Goal: Transaction & Acquisition: Obtain resource

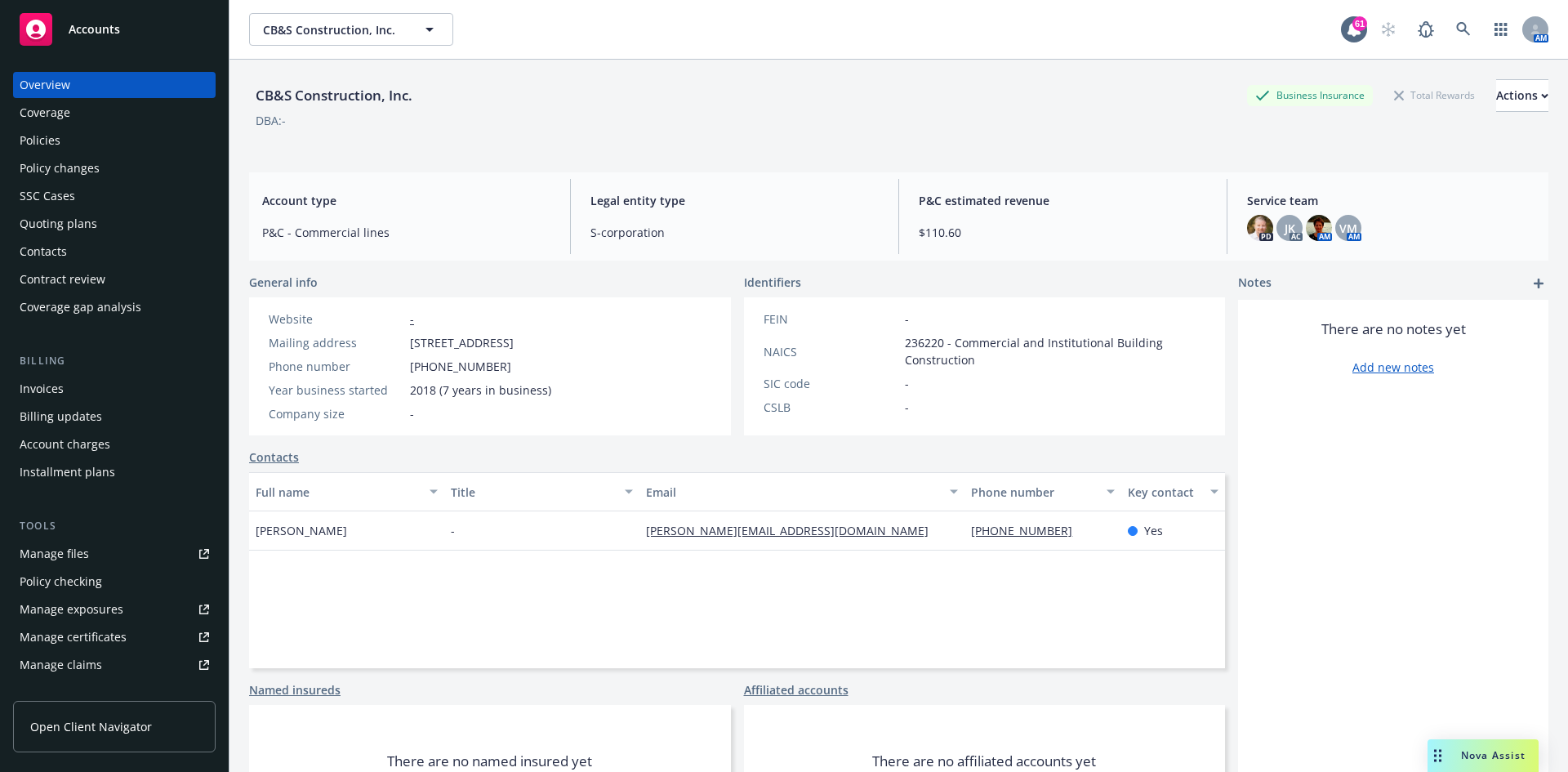
click at [30, 557] on div "Manage files" at bounding box center [54, 553] width 69 height 26
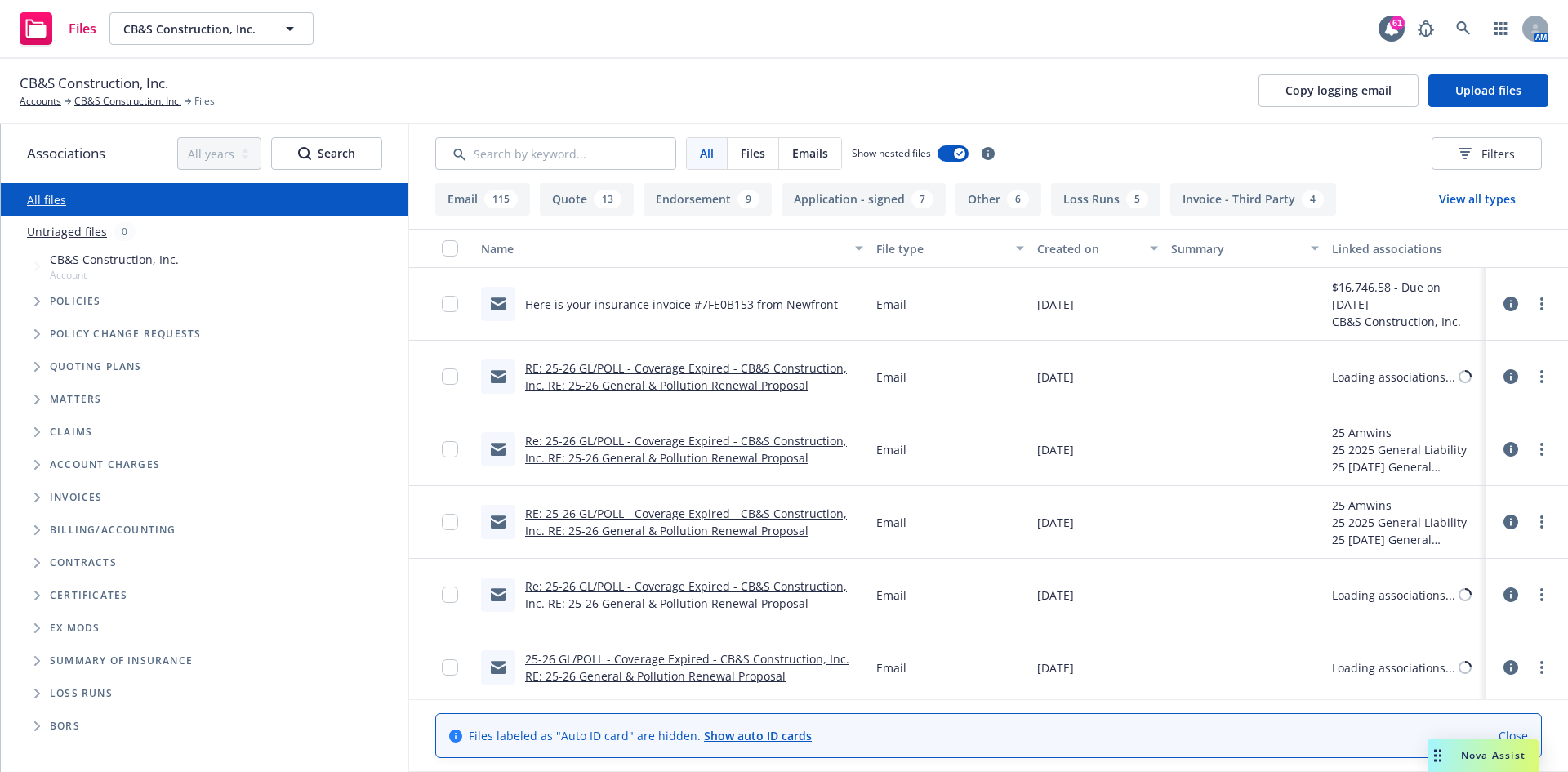
click at [1105, 204] on button "Loss Runs 5" at bounding box center [1106, 199] width 110 height 32
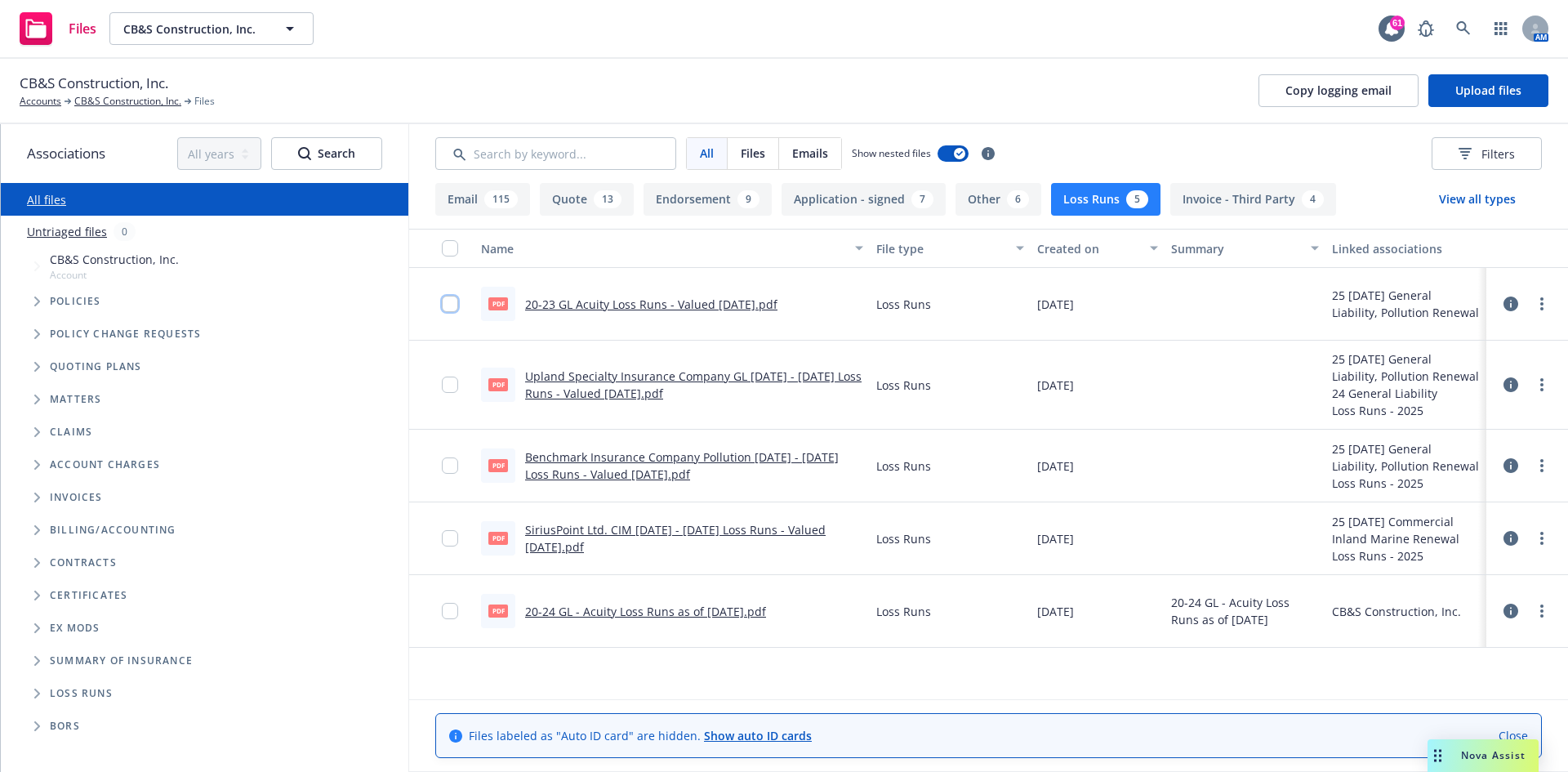
click at [446, 298] on input "checkbox" at bounding box center [450, 304] width 16 height 16
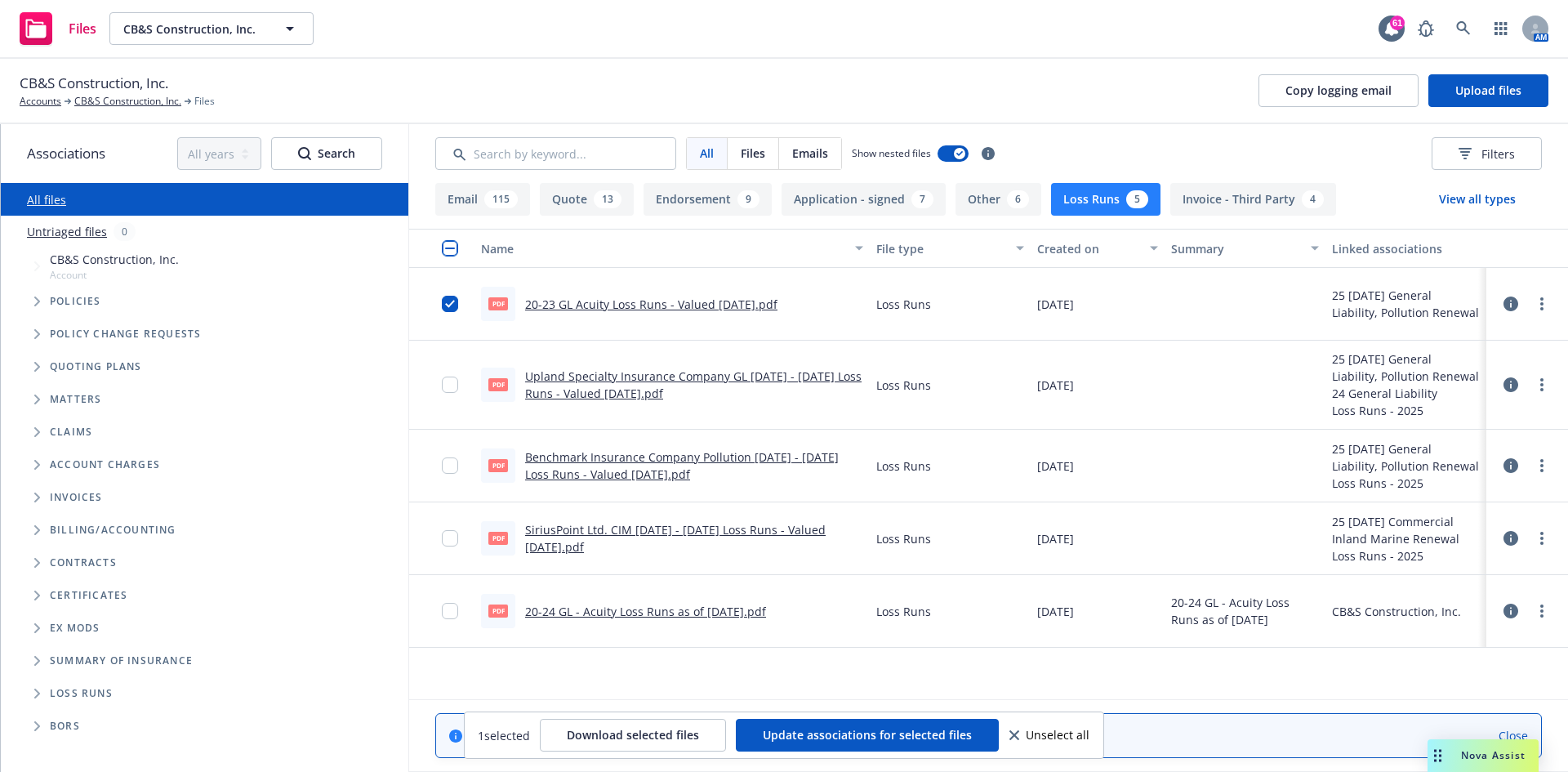
click at [639, 307] on link "20-23 GL Acuity Loss Runs - Valued 7-2-25.pdf" at bounding box center [651, 304] width 252 height 15
click at [131, 107] on link "CB&S Construction, Inc." at bounding box center [128, 101] width 107 height 14
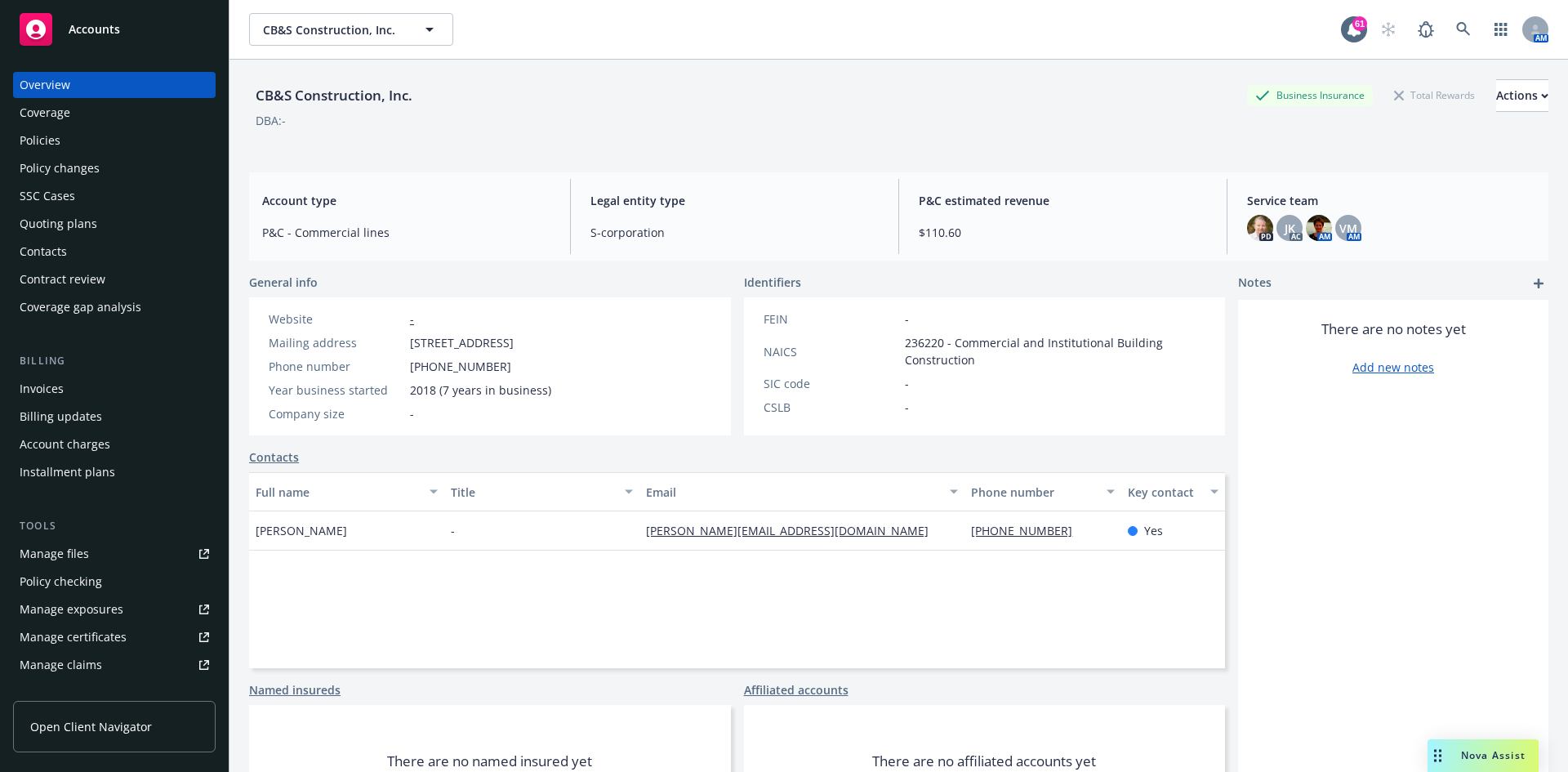
click at [85, 223] on div "Quoting plans" at bounding box center [59, 223] width 77 height 26
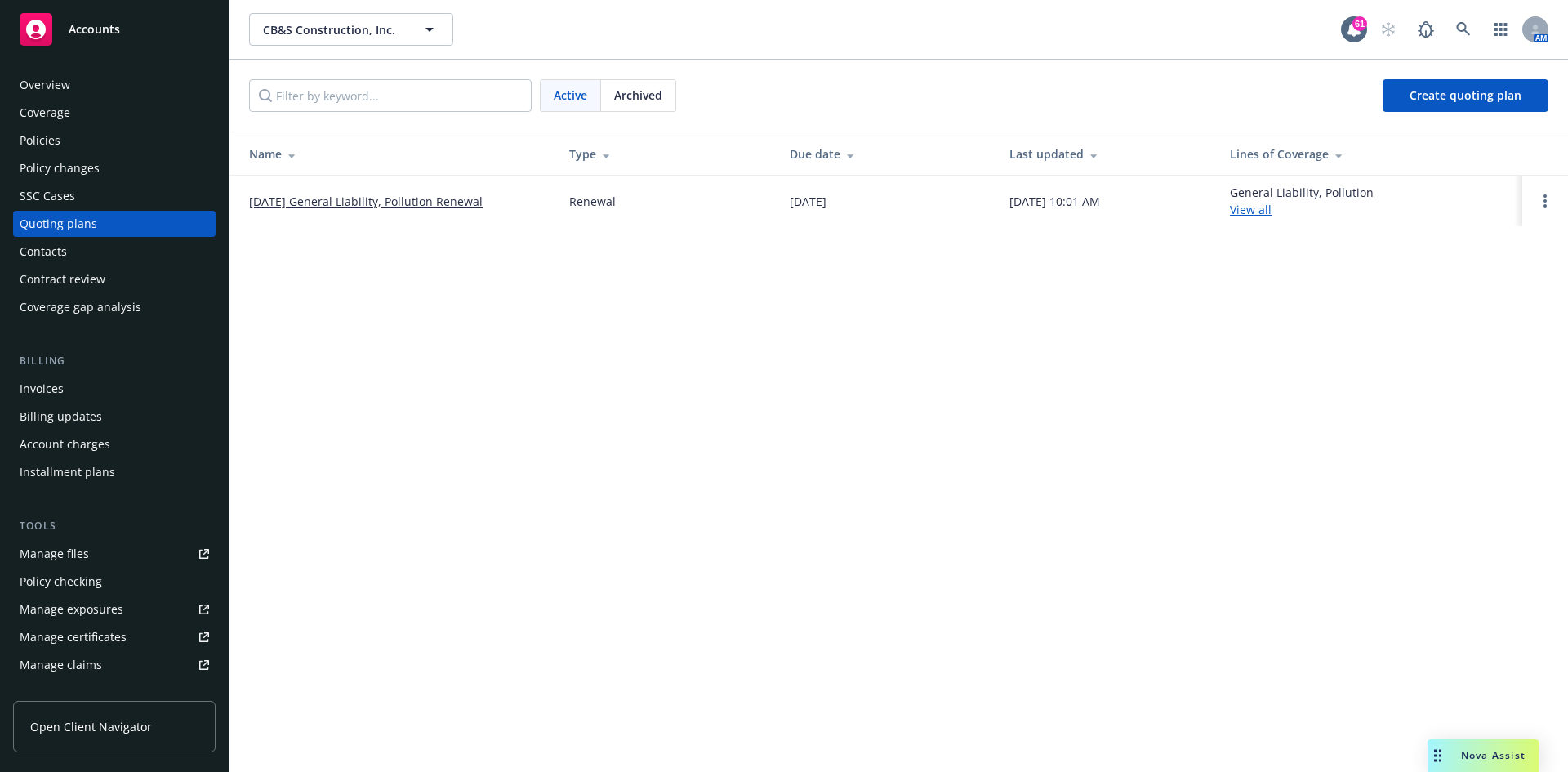
click at [385, 196] on link "09/23/25 General Liability, Pollution Renewal" at bounding box center [366, 201] width 233 height 17
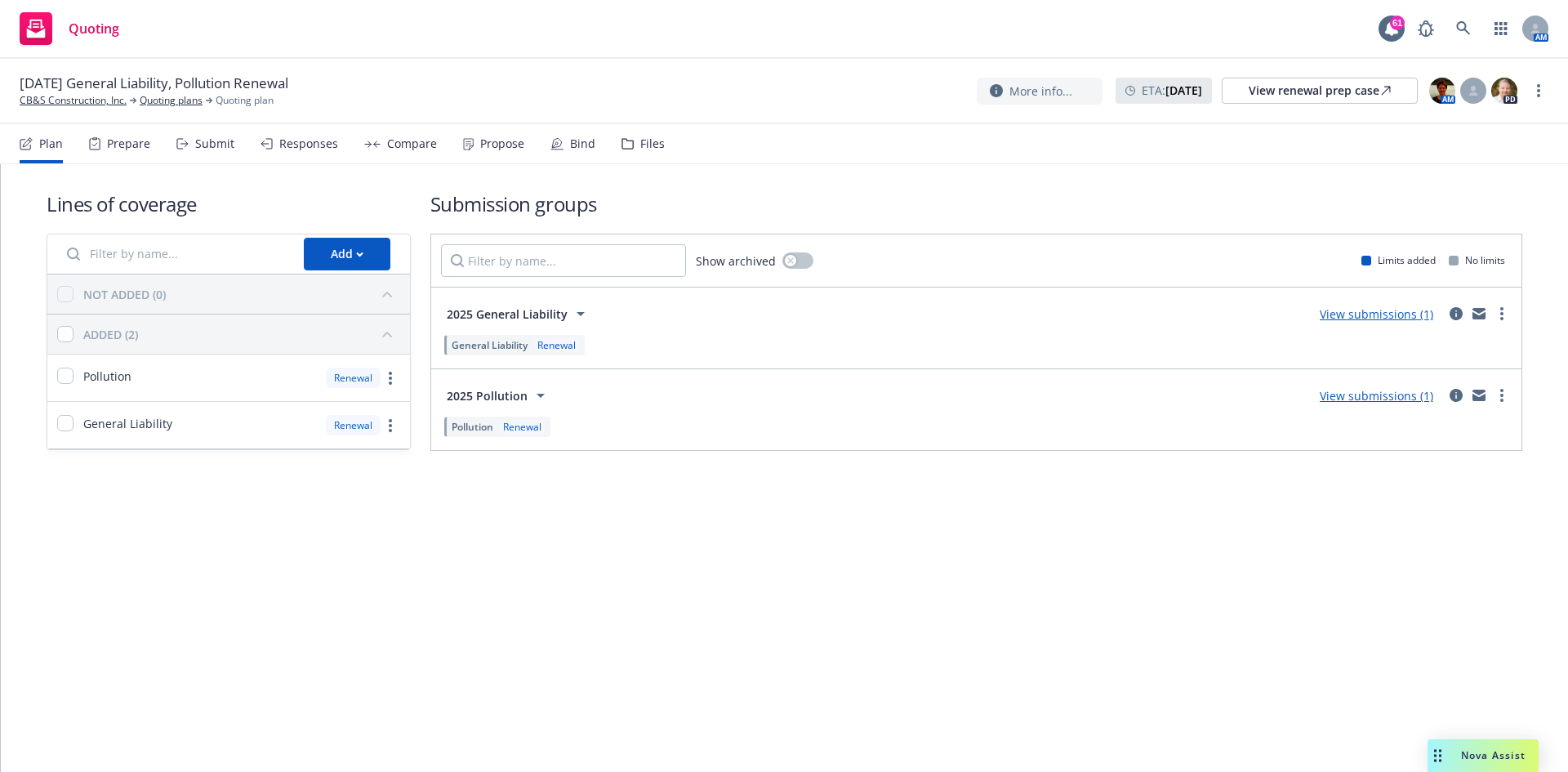
click at [379, 144] on div "Compare" at bounding box center [400, 144] width 73 height 40
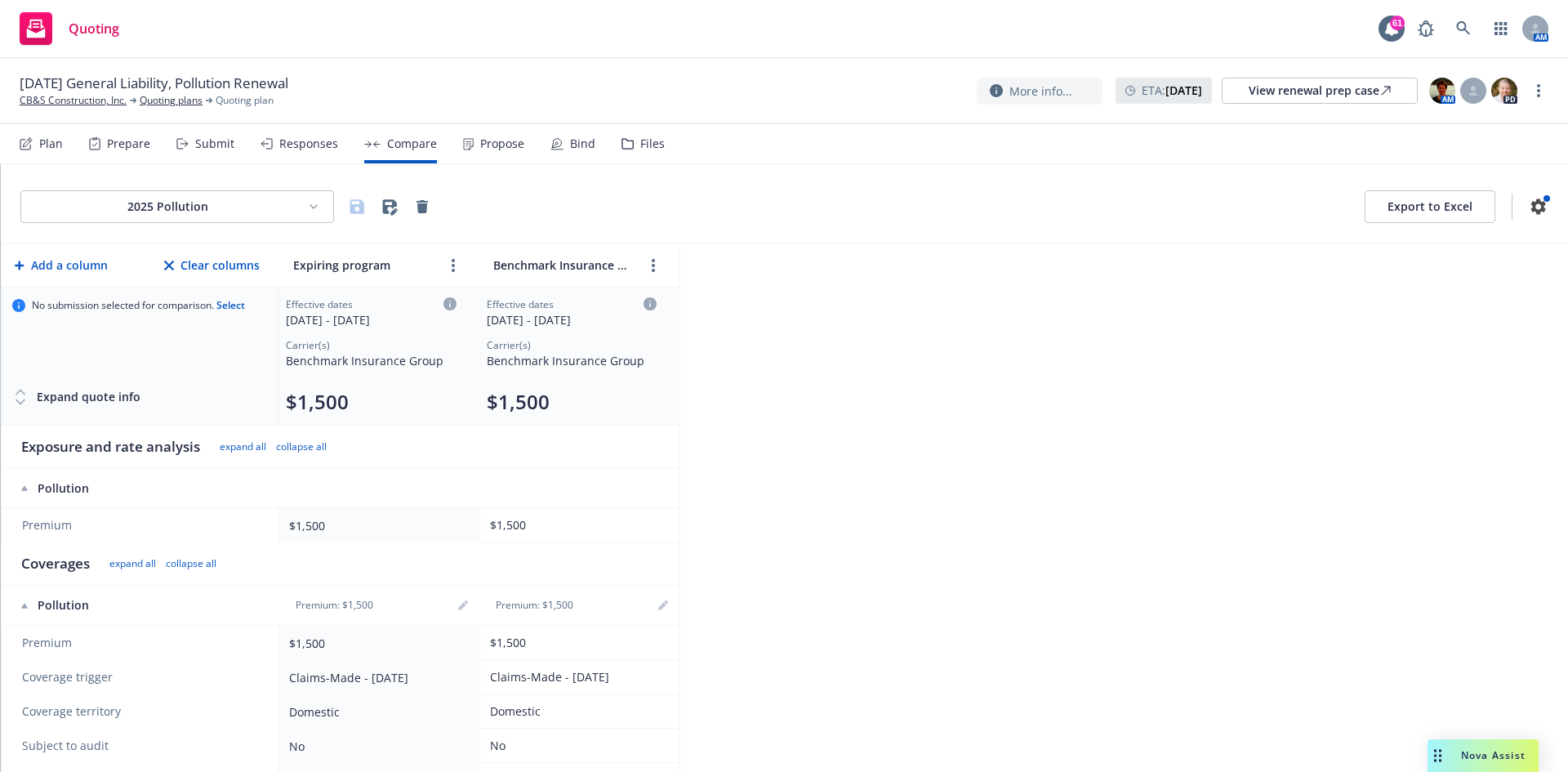
click at [485, 146] on div "Propose" at bounding box center [502, 143] width 44 height 14
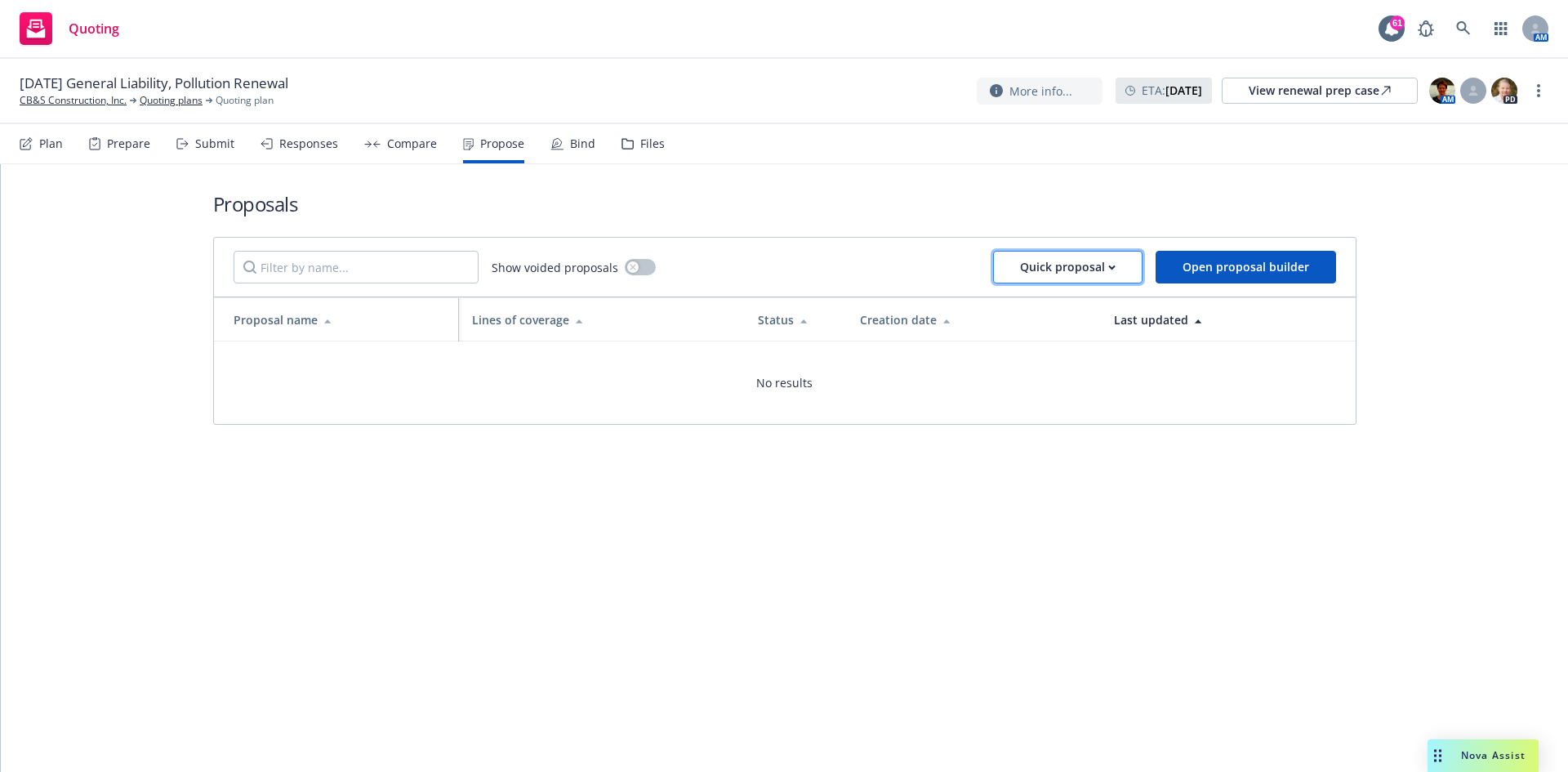
click at [1099, 278] on div "Quick proposal" at bounding box center [1068, 267] width 95 height 31
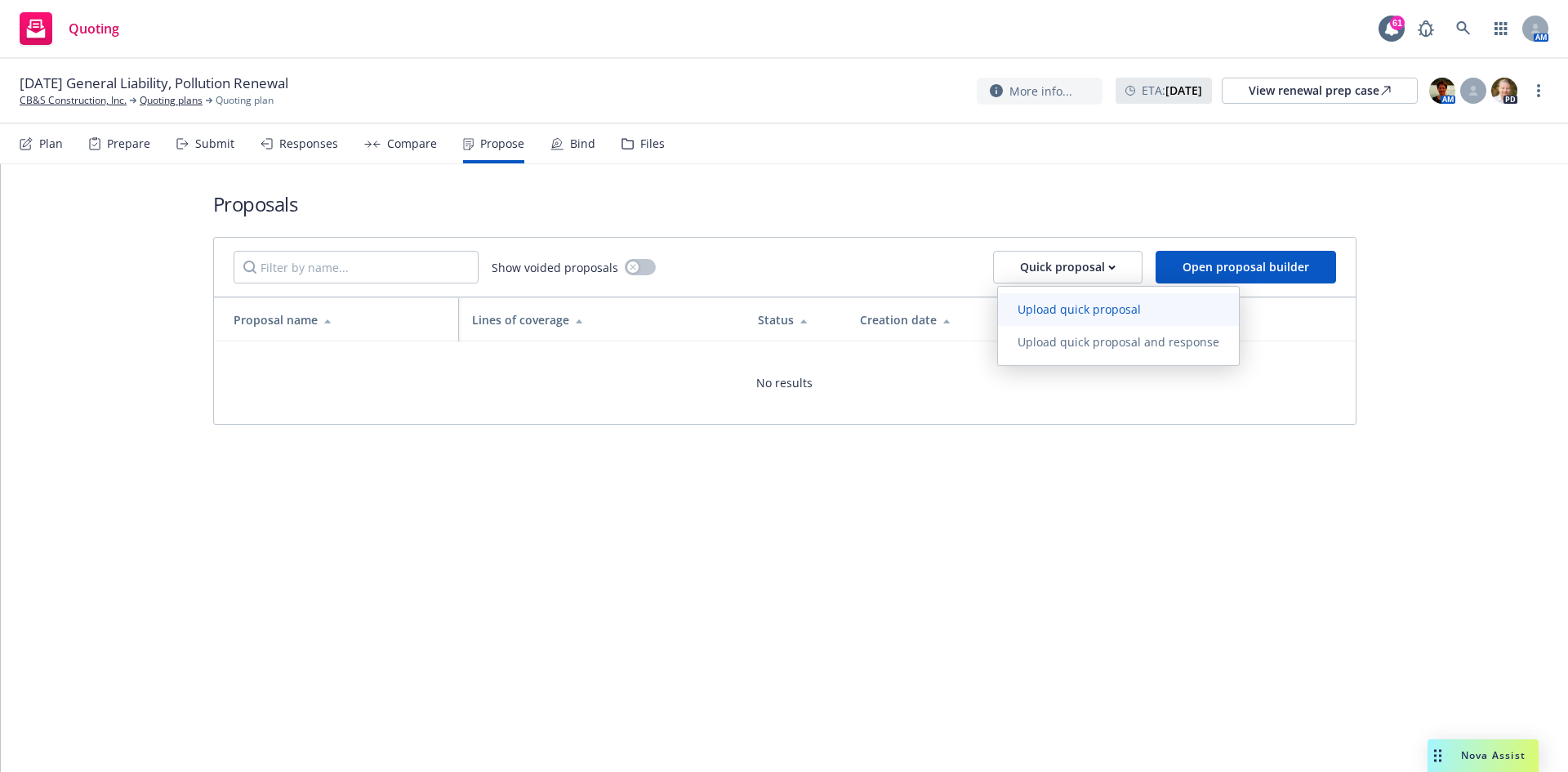
click at [1066, 315] on span "Upload quick proposal" at bounding box center [1079, 309] width 162 height 15
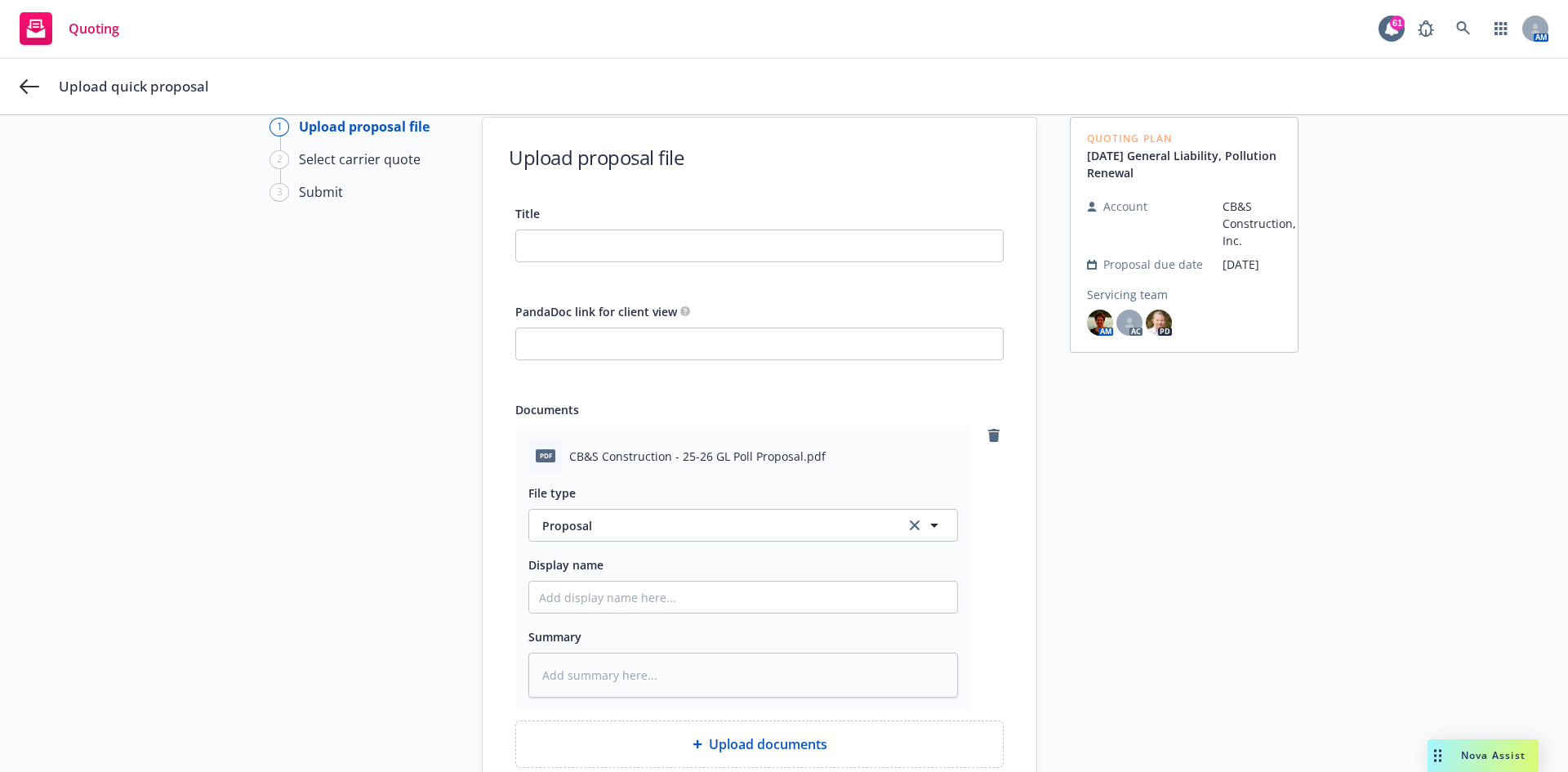
scroll to position [82, 0]
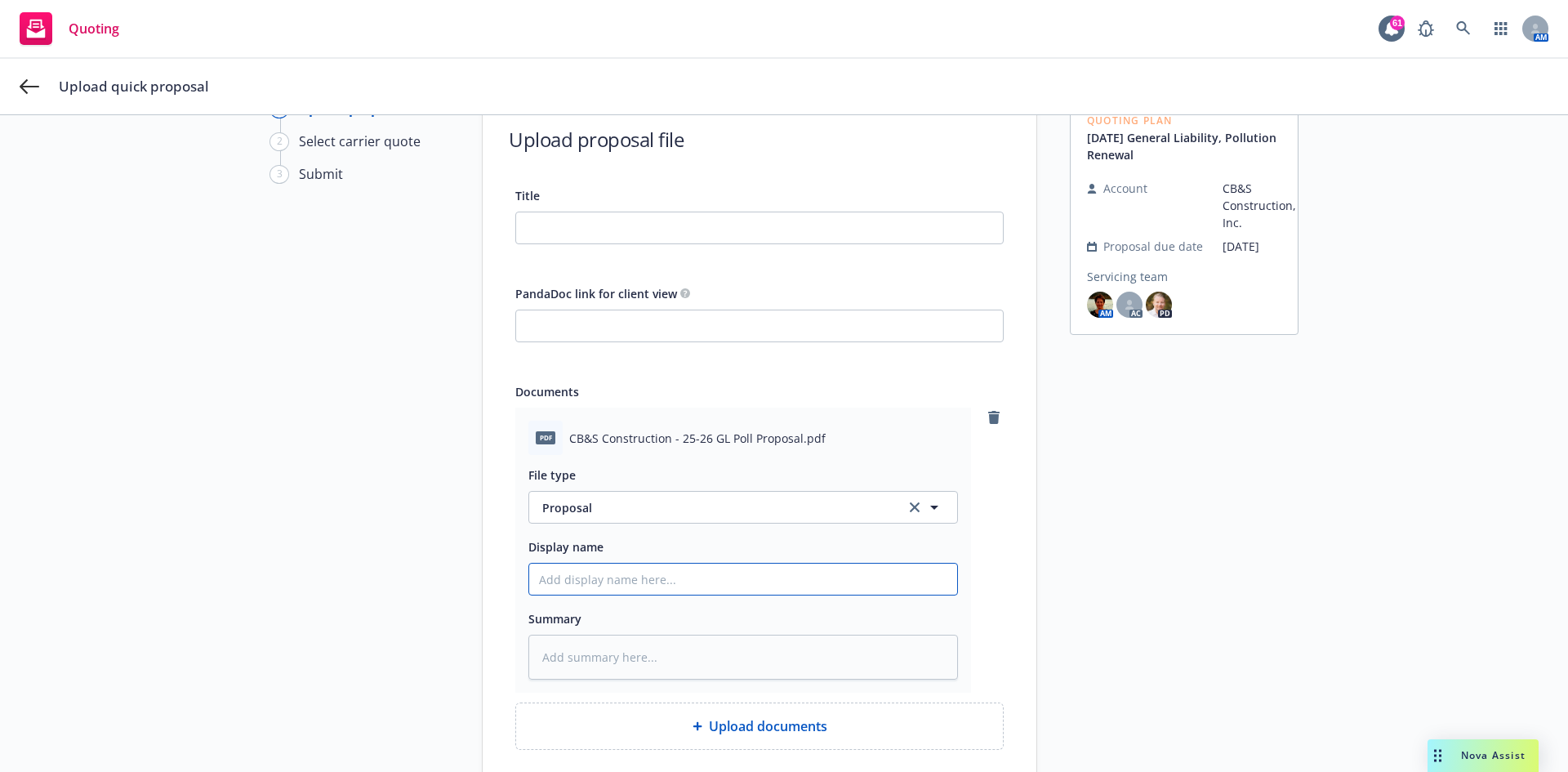
click at [602, 581] on input "Display name" at bounding box center [743, 579] width 428 height 31
type textarea "x"
type input "2"
type textarea "x"
type input "25"
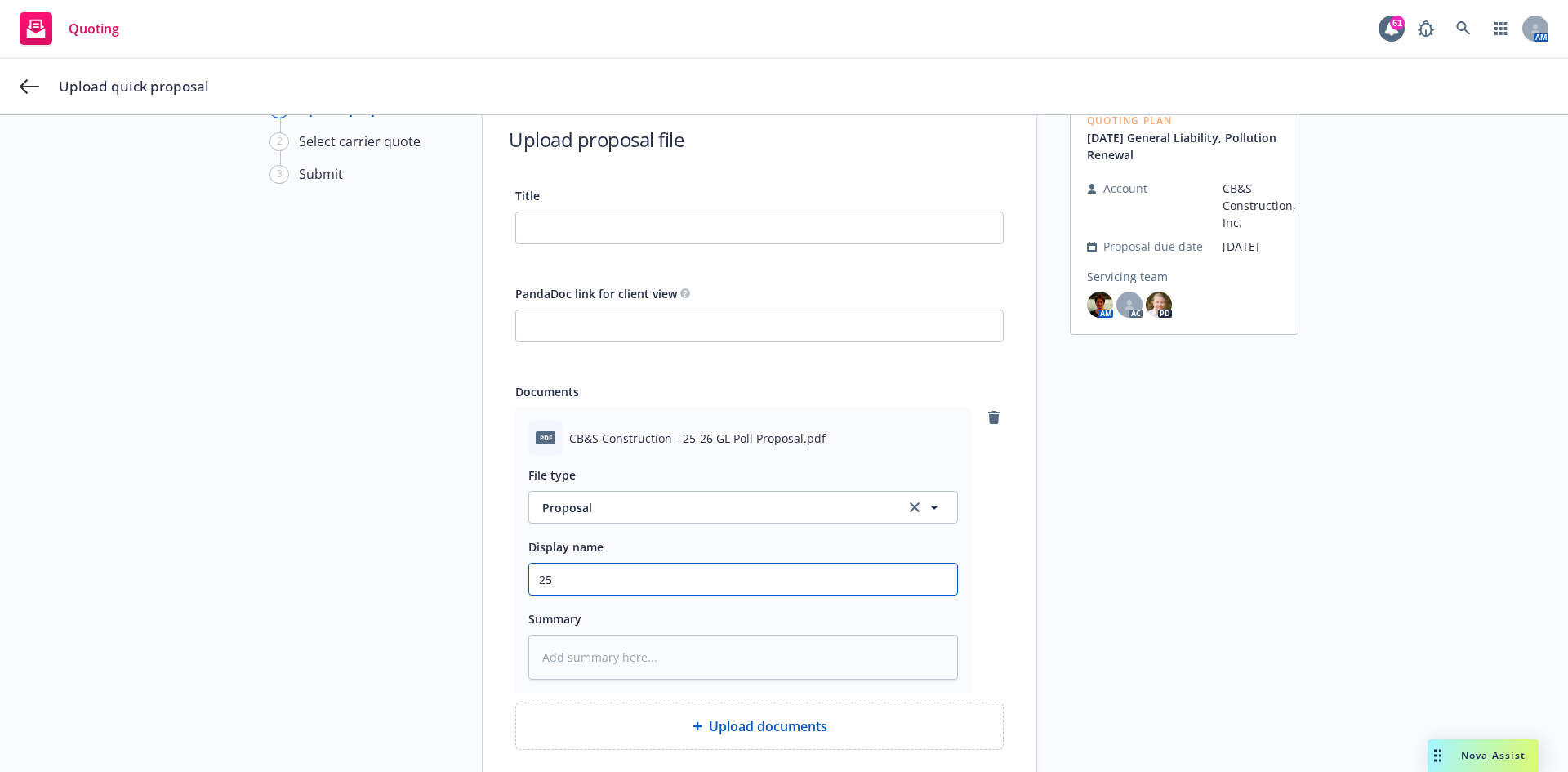
type textarea "x"
type input "25-"
type textarea "x"
type input "25-2"
type textarea "x"
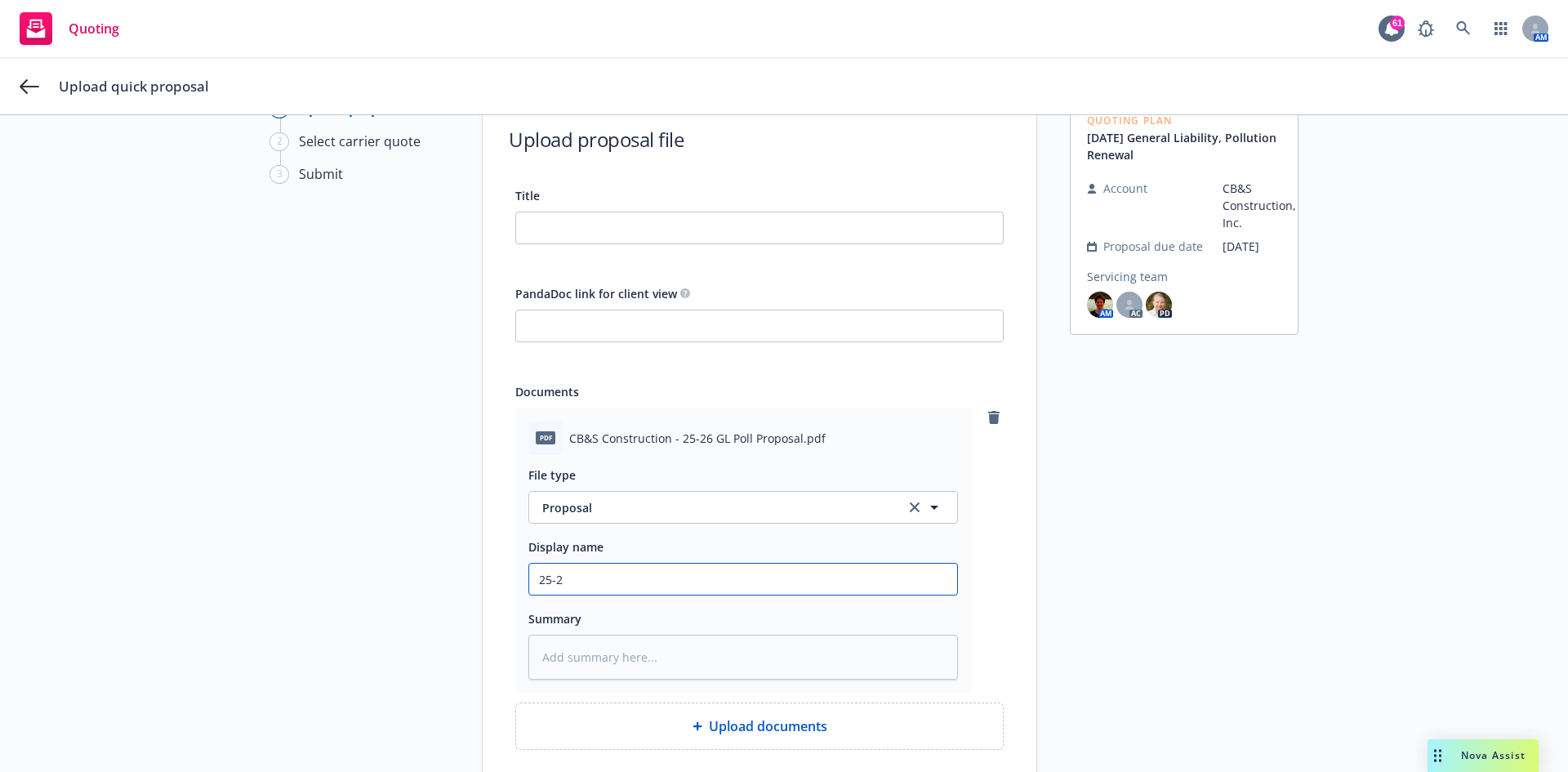
type input "25-26"
type textarea "x"
type input "25-26"
type textarea "x"
type input "25-26 G"
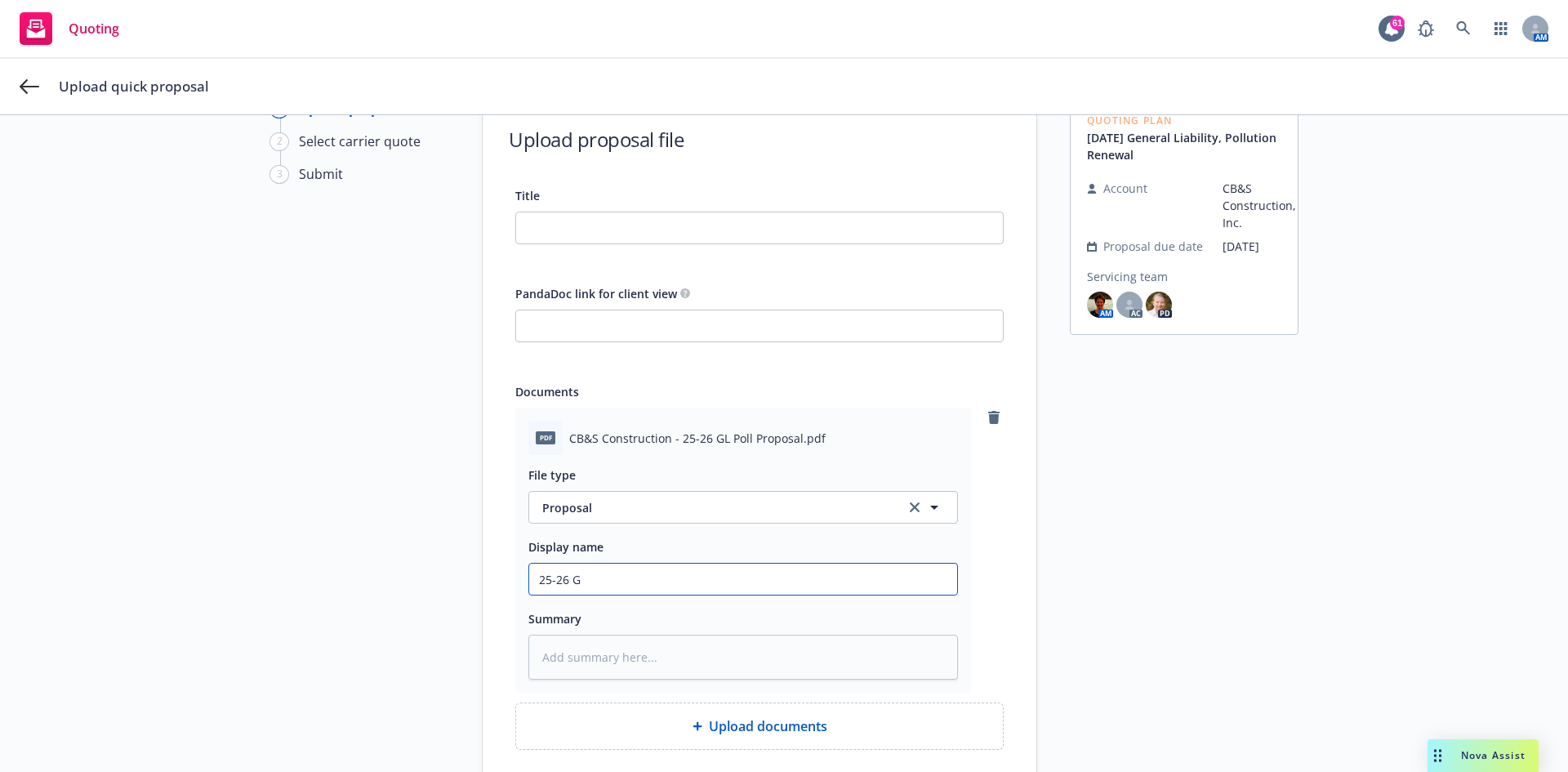
type textarea "x"
type input "25-26 GL"
type textarea "x"
type input "25-26 GL"
type textarea "x"
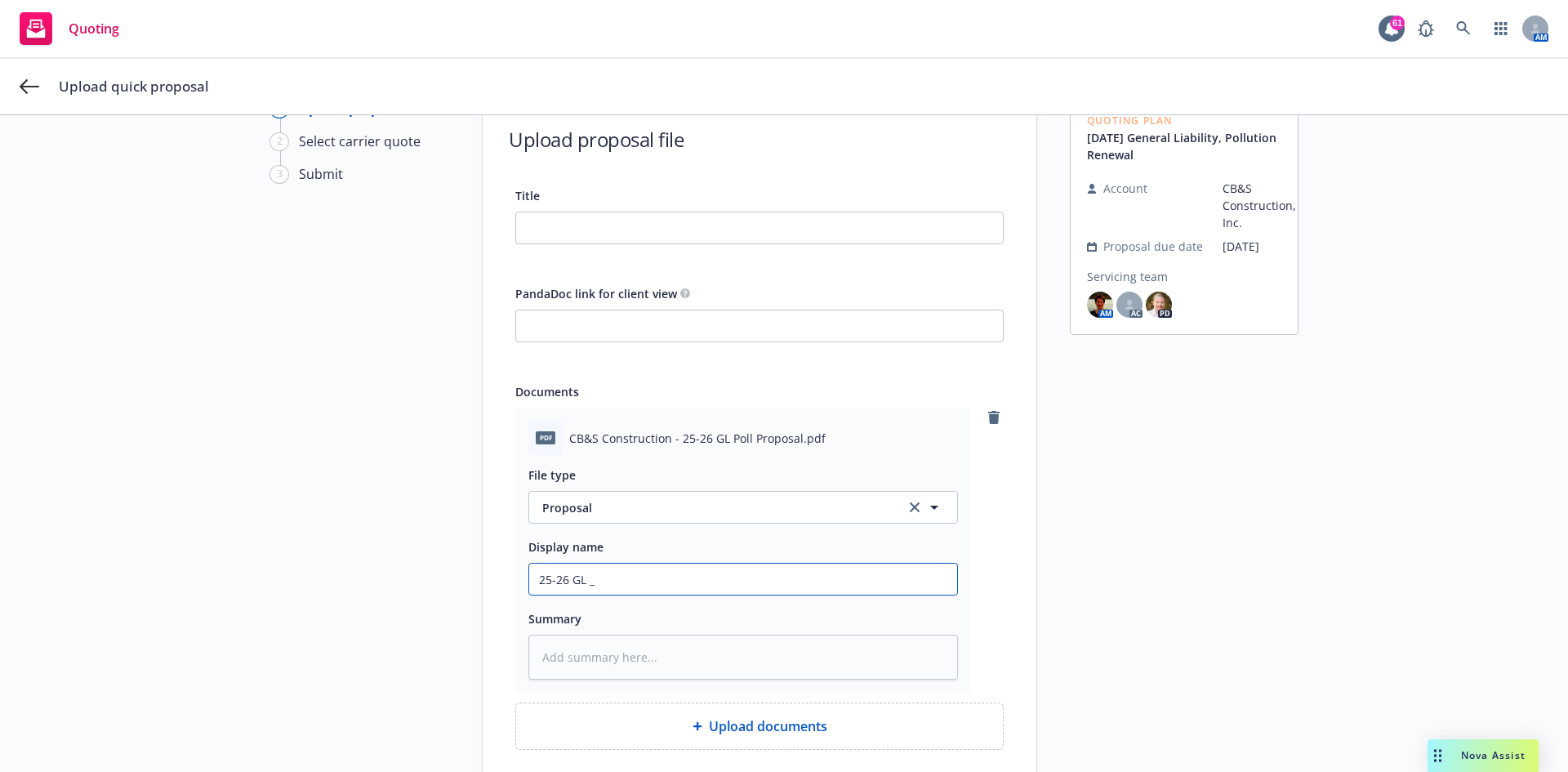
type input "25-26 GL _"
type textarea "x"
